Goal: Navigation & Orientation: Find specific page/section

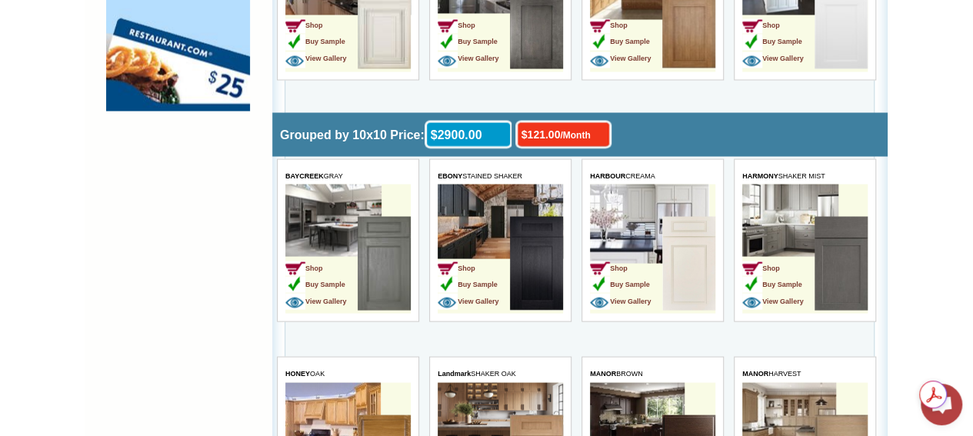
scroll to position [1462, 0]
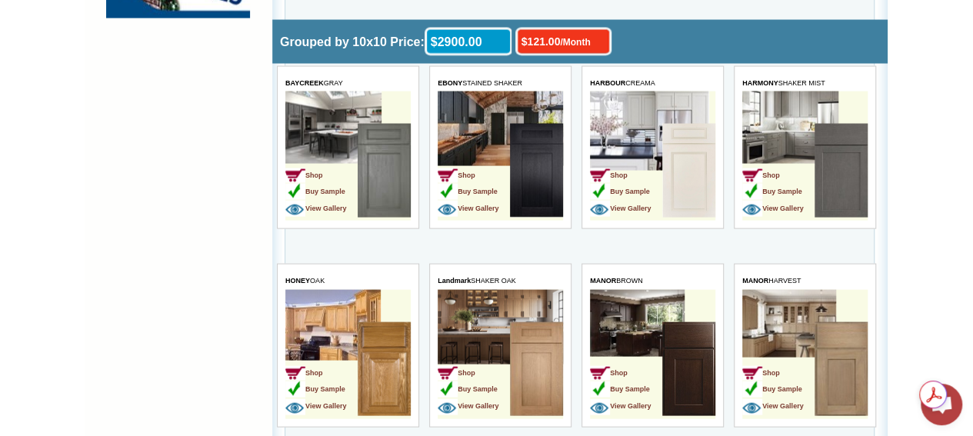
click at [828, 359] on img at bounding box center [841, 369] width 53 height 94
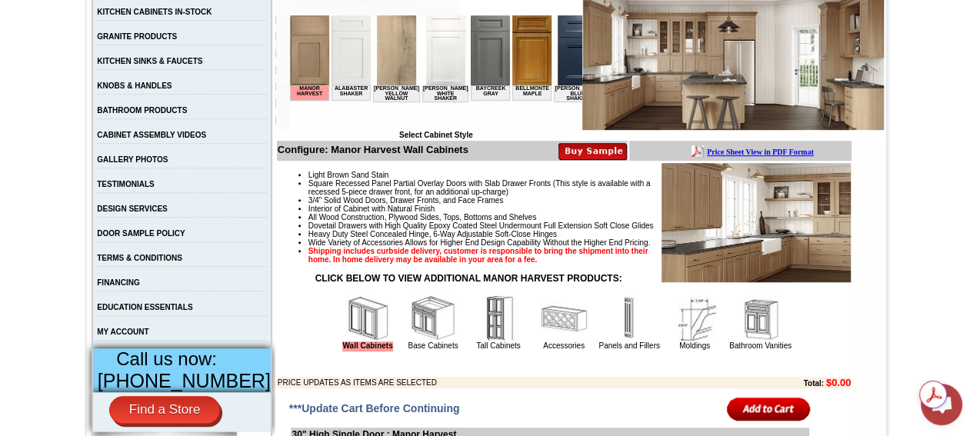
scroll to position [385, 0]
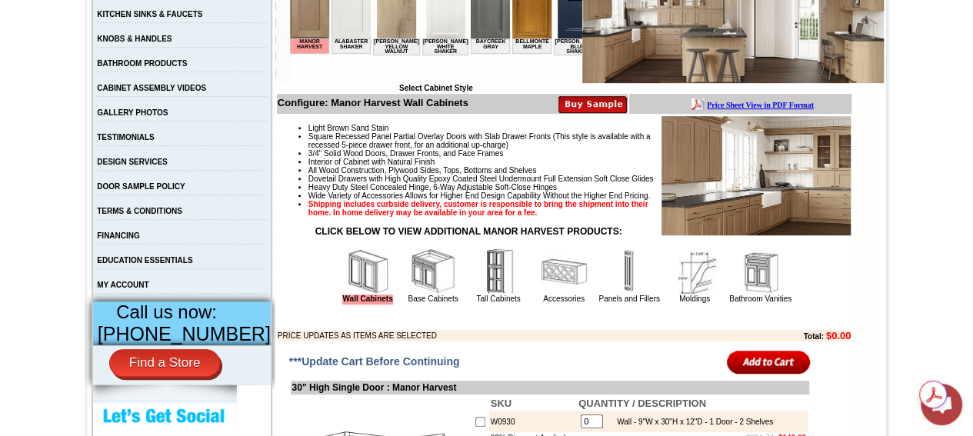
click at [350, 295] on img at bounding box center [368, 272] width 46 height 46
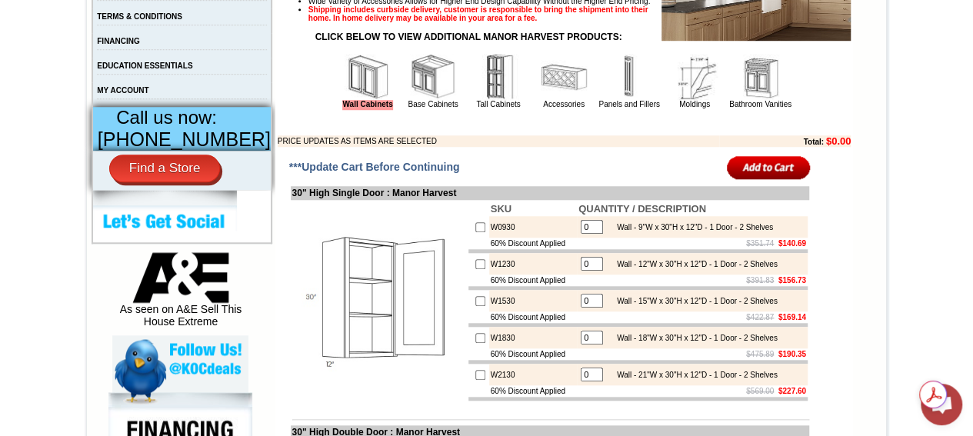
scroll to position [616, 0]
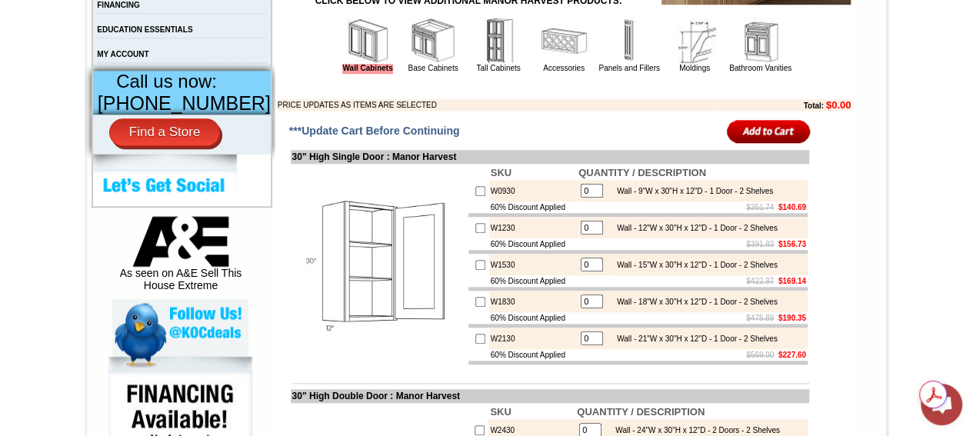
click at [428, 64] on img at bounding box center [433, 41] width 46 height 46
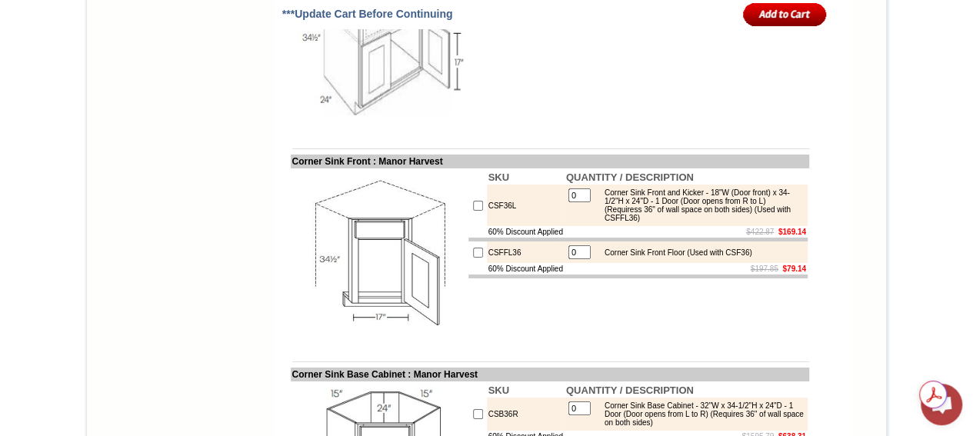
scroll to position [2770, 0]
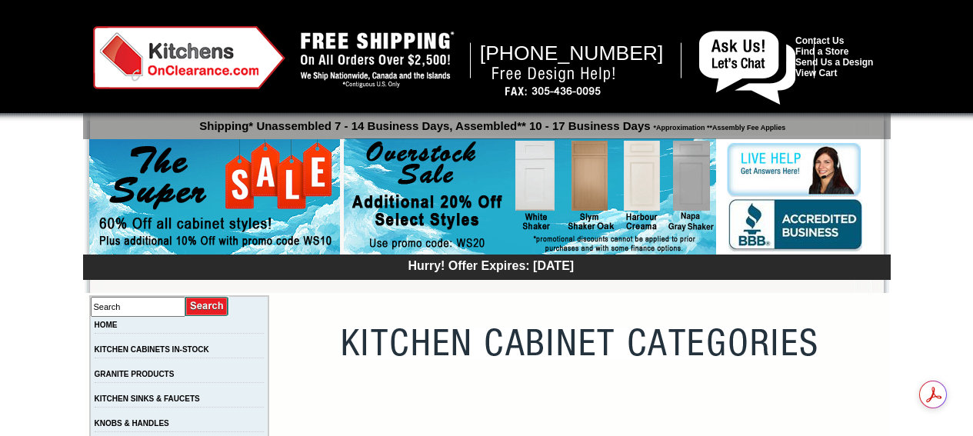
scroll to position [1462, 0]
